Goal: Browse casually

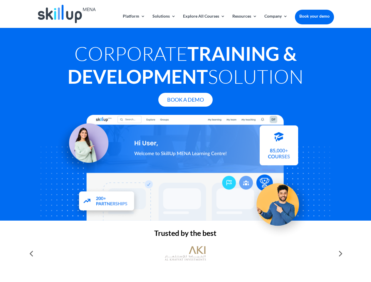
click at [185, 141] on div at bounding box center [185, 168] width 297 height 106
click at [164, 21] on link "Solutions" at bounding box center [164, 21] width 23 height 14
click at [204, 21] on link "Explore All Courses" at bounding box center [204, 21] width 42 height 14
click at [244, 21] on link "Resources" at bounding box center [244, 21] width 25 height 14
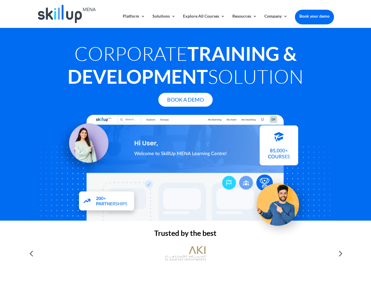
click at [276, 21] on link "Company" at bounding box center [275, 21] width 23 height 14
click at [185, 254] on img at bounding box center [185, 253] width 41 height 21
